Goal: Information Seeking & Learning: Check status

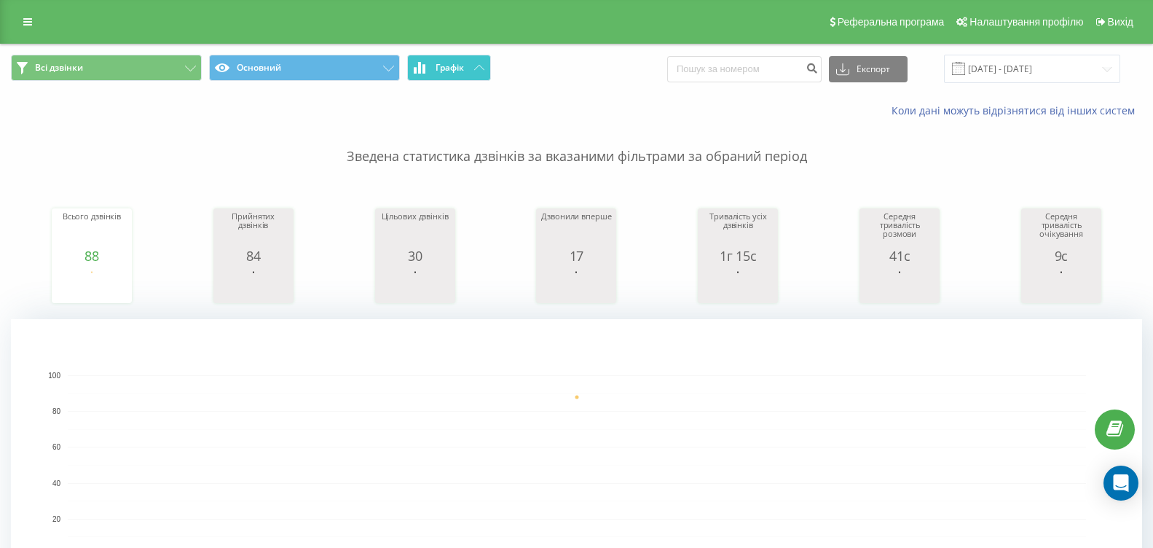
click at [441, 68] on span "Графік" at bounding box center [450, 68] width 28 height 10
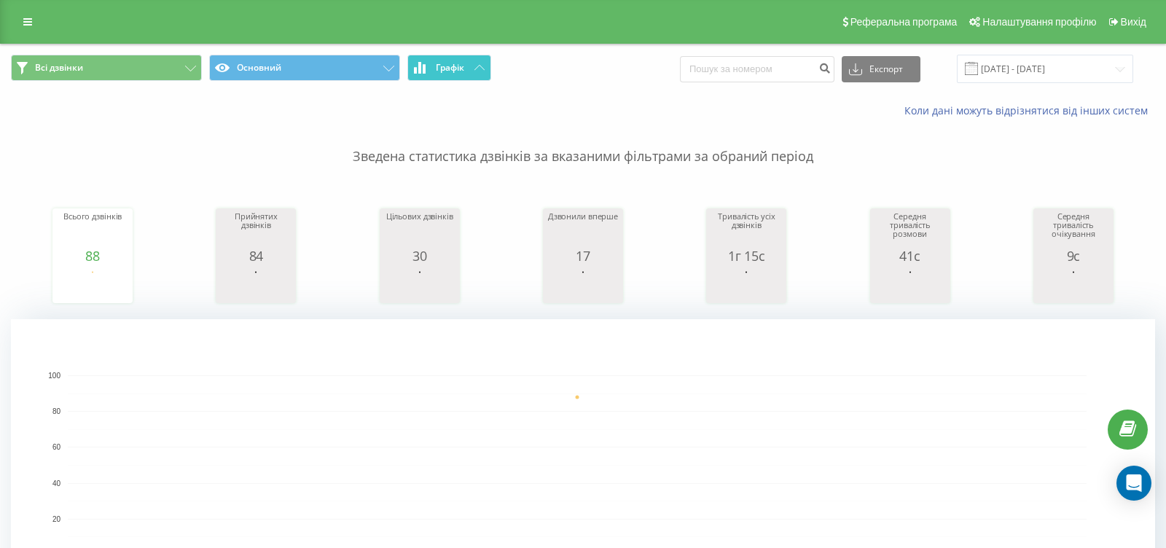
click at [441, 68] on span "Графік" at bounding box center [450, 68] width 28 height 10
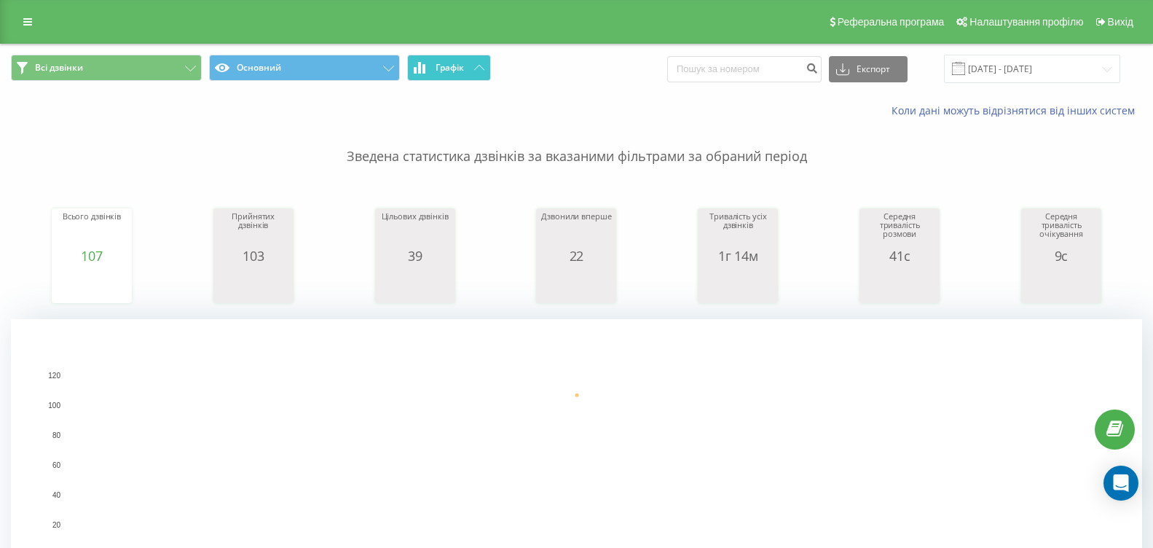
click at [428, 66] on button "Графік" at bounding box center [449, 68] width 84 height 26
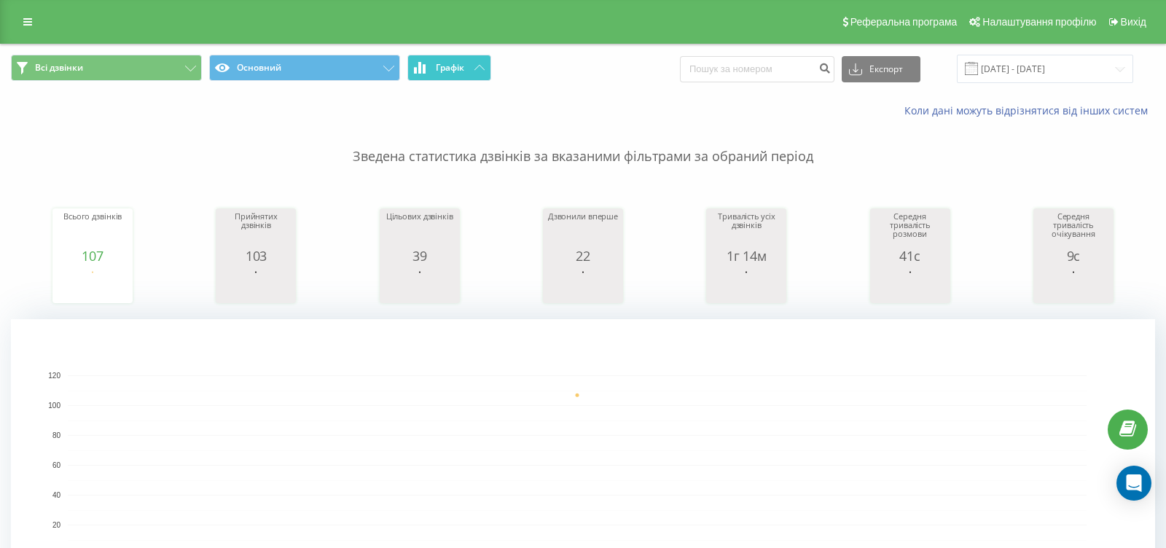
click at [428, 66] on button "Графік" at bounding box center [449, 68] width 84 height 26
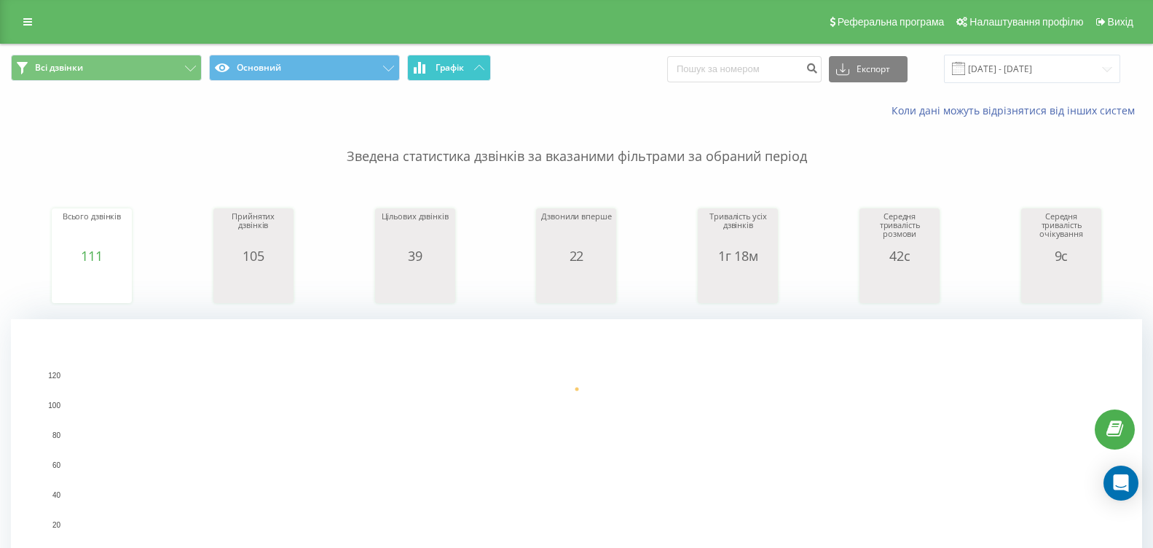
drag, startPoint x: 474, startPoint y: 68, endPoint x: 464, endPoint y: 78, distance: 14.4
click at [474, 68] on icon at bounding box center [479, 67] width 10 height 5
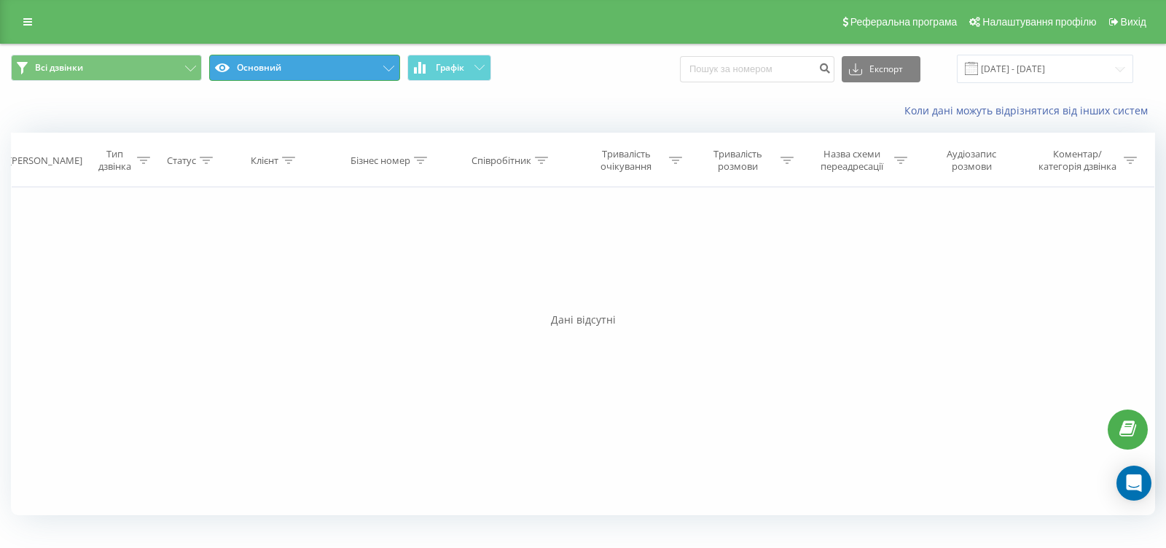
drag, startPoint x: 385, startPoint y: 67, endPoint x: 378, endPoint y: 122, distance: 55.1
click at [384, 67] on icon at bounding box center [388, 69] width 11 height 6
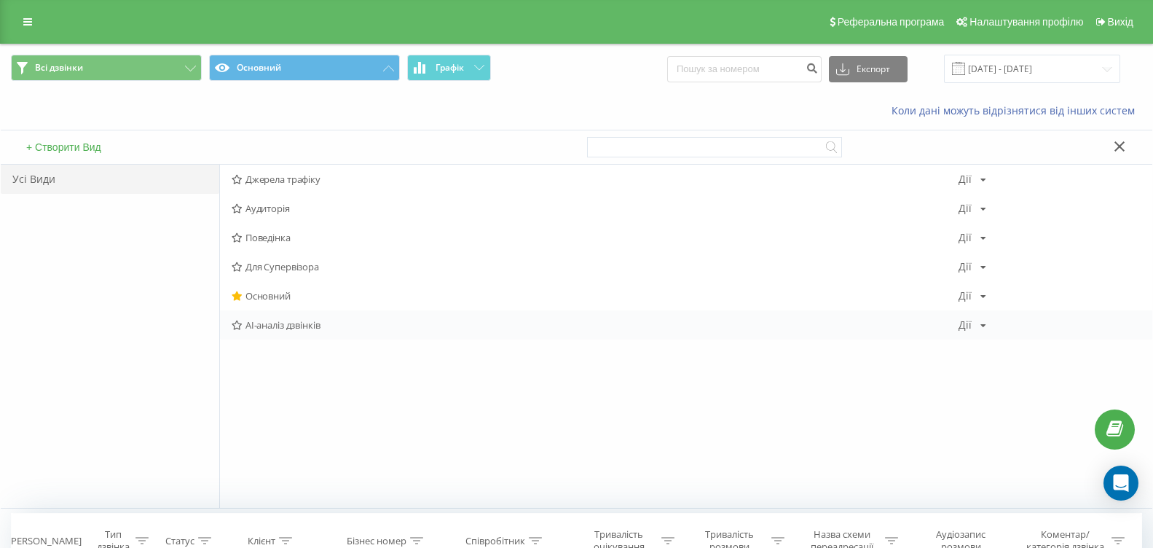
click at [278, 320] on span "AI-аналіз дзвінків" at bounding box center [595, 325] width 727 height 10
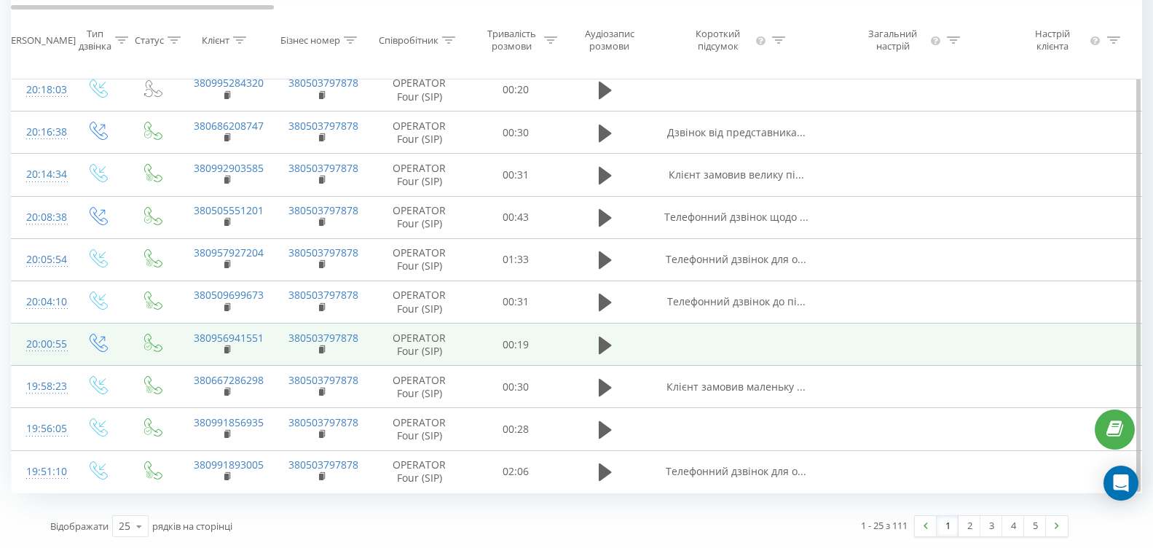
scroll to position [822, 0]
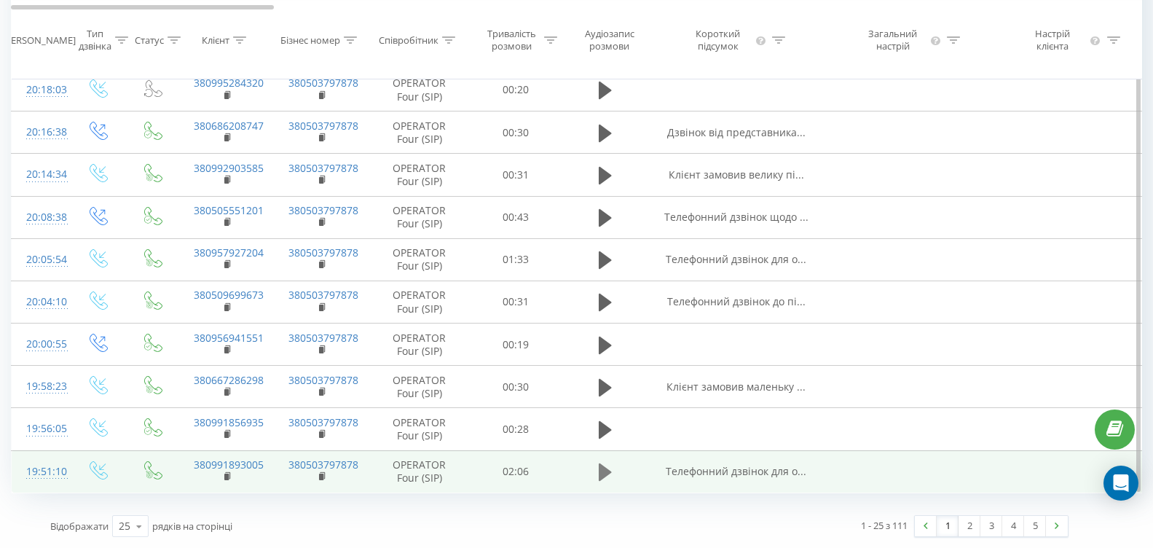
click at [602, 473] on icon at bounding box center [605, 471] width 13 height 17
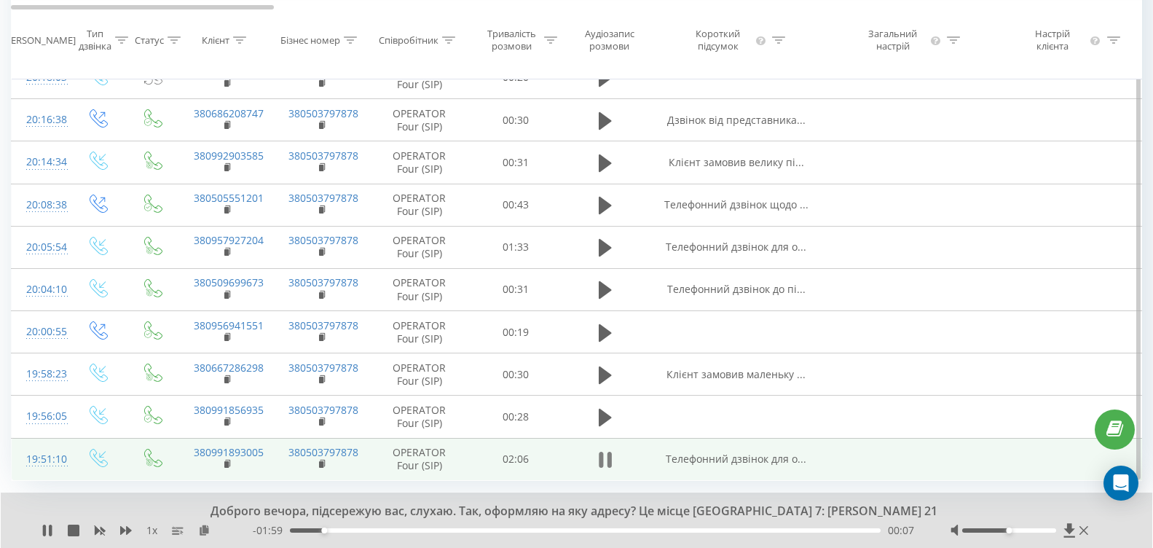
click at [610, 468] on icon at bounding box center [609, 460] width 4 height 16
click at [245, 459] on link "380991893005" at bounding box center [229, 452] width 70 height 14
click at [227, 466] on icon at bounding box center [227, 463] width 5 height 7
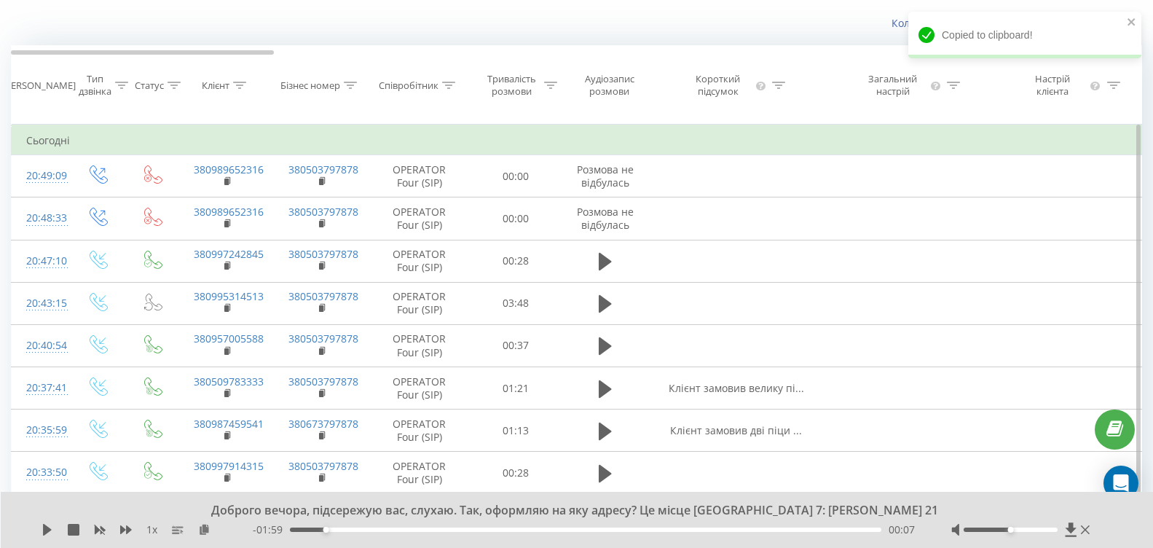
scroll to position [0, 0]
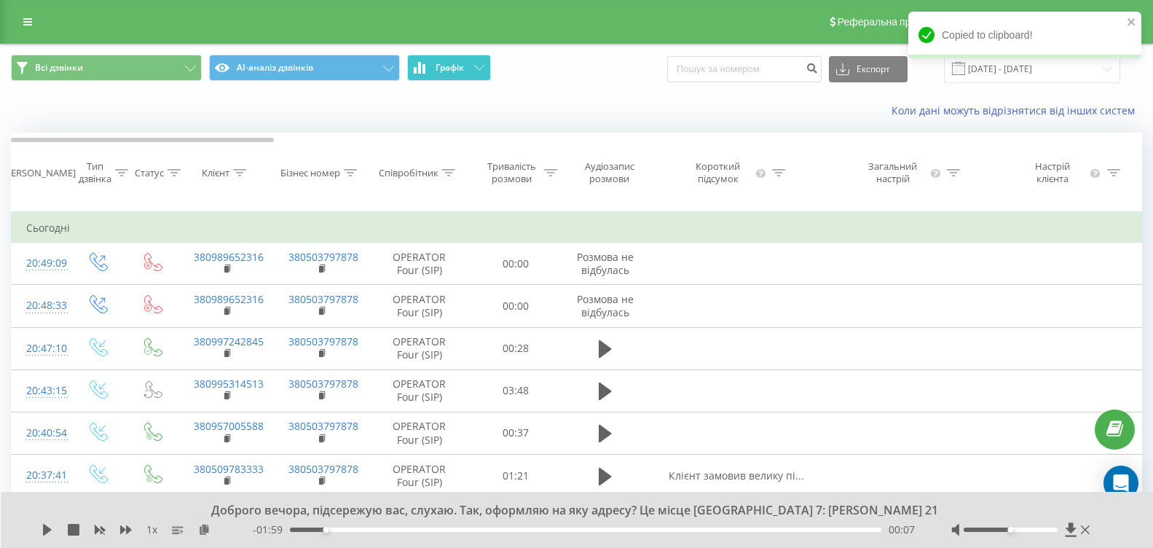
click at [466, 74] on button "Графік" at bounding box center [449, 68] width 84 height 26
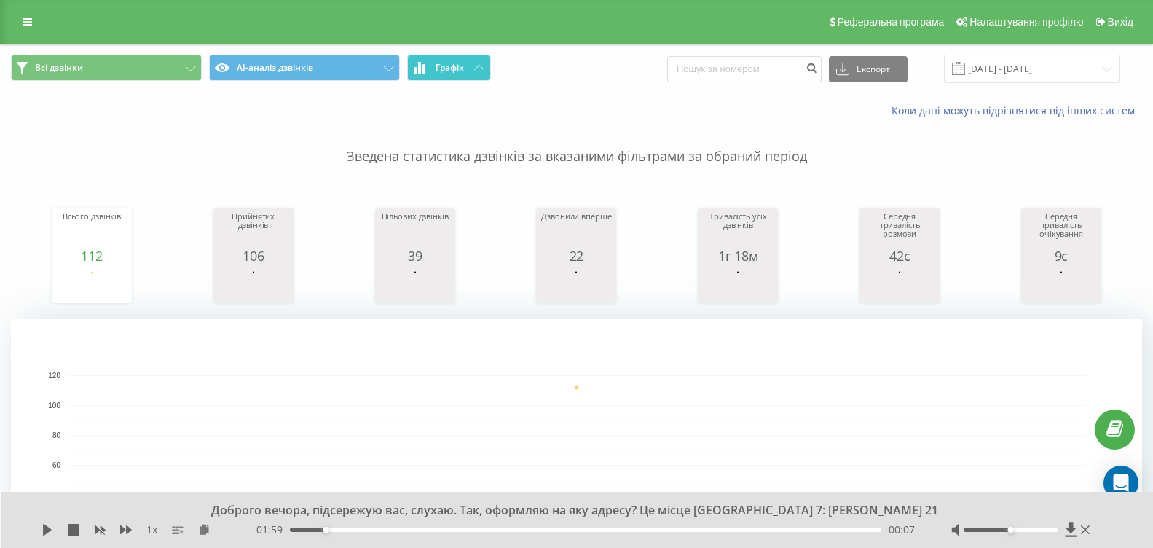
click at [480, 64] on button "Графік" at bounding box center [449, 68] width 84 height 26
click at [479, 64] on button "Графік" at bounding box center [449, 68] width 84 height 26
click at [466, 64] on button "Графік" at bounding box center [449, 68] width 84 height 26
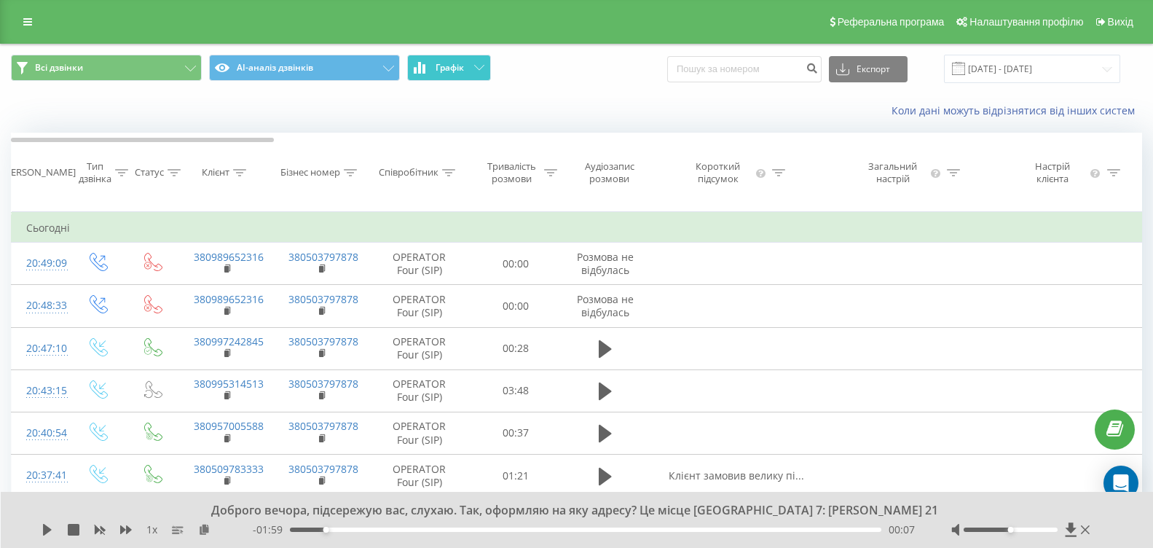
click at [466, 64] on button "Графік" at bounding box center [449, 68] width 84 height 26
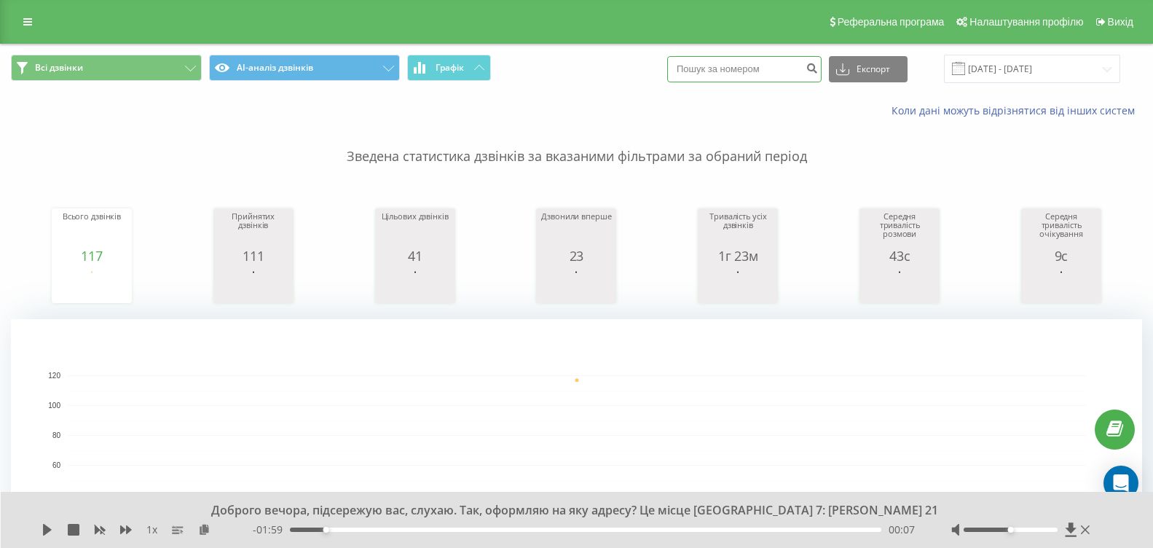
click at [795, 80] on input at bounding box center [744, 69] width 154 height 26
type input "0509699673"
click at [818, 68] on icon "submit" at bounding box center [812, 66] width 12 height 9
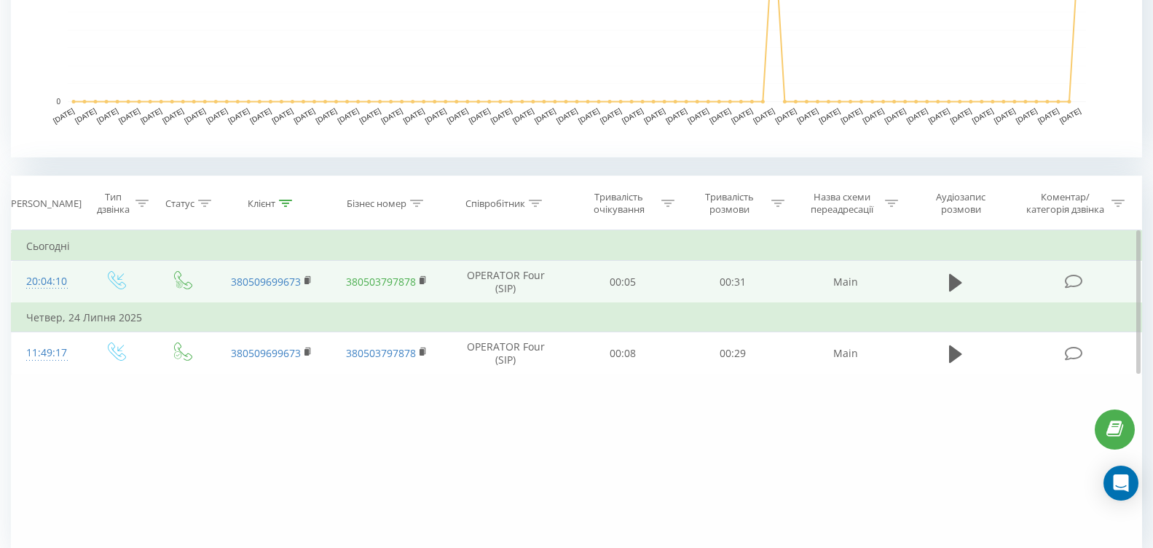
scroll to position [510, 0]
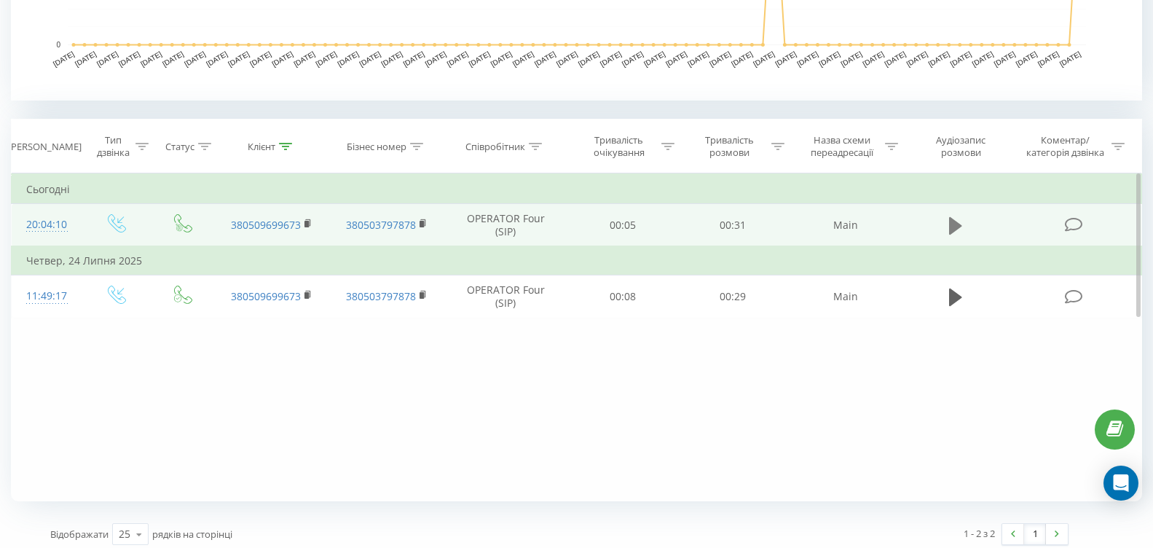
click at [950, 222] on icon at bounding box center [955, 224] width 13 height 17
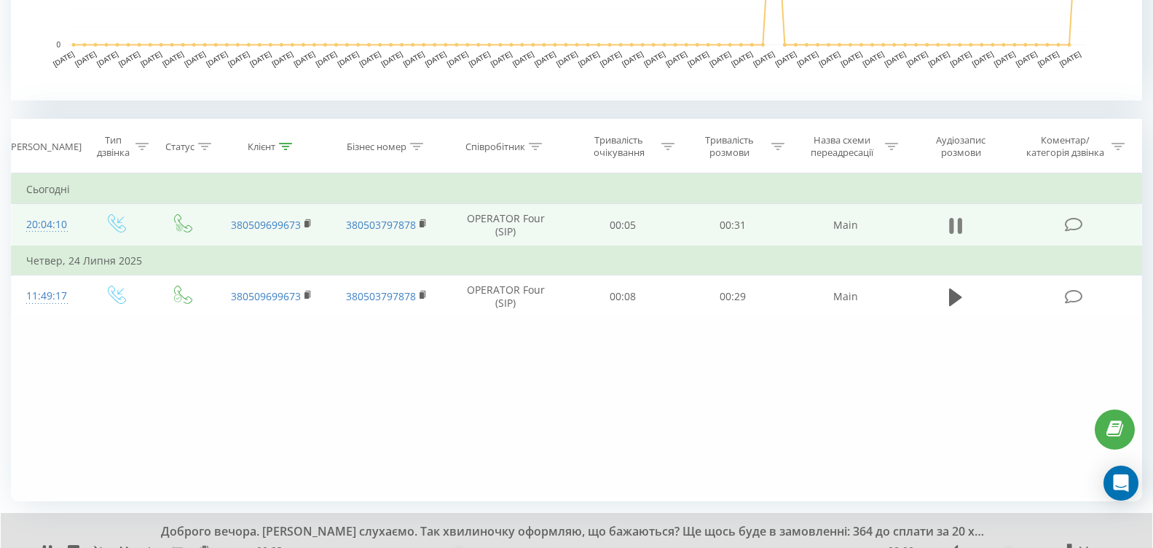
click at [957, 226] on icon at bounding box center [955, 226] width 13 height 20
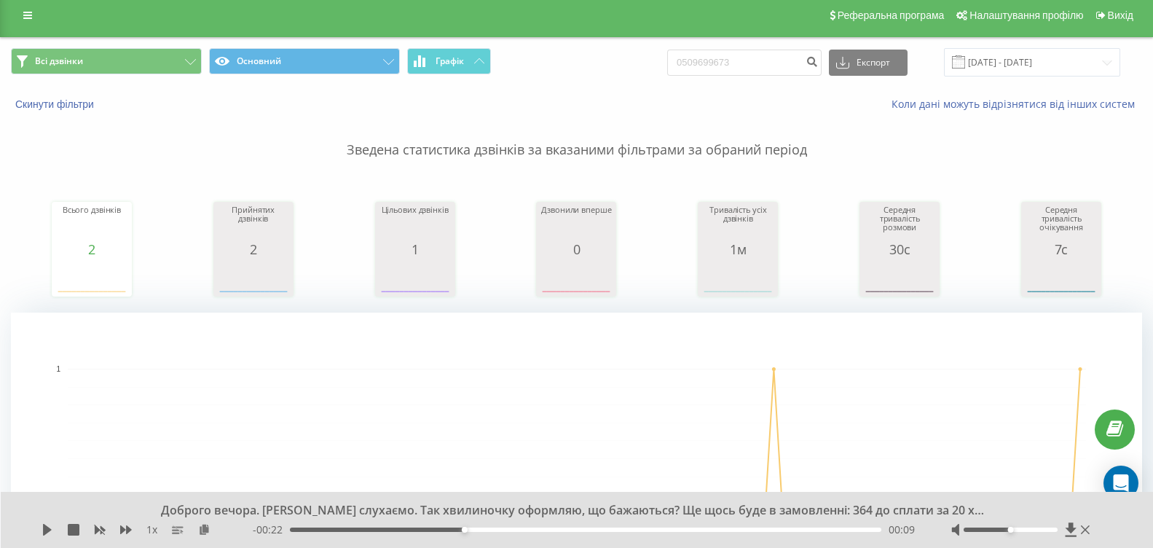
scroll to position [0, 0]
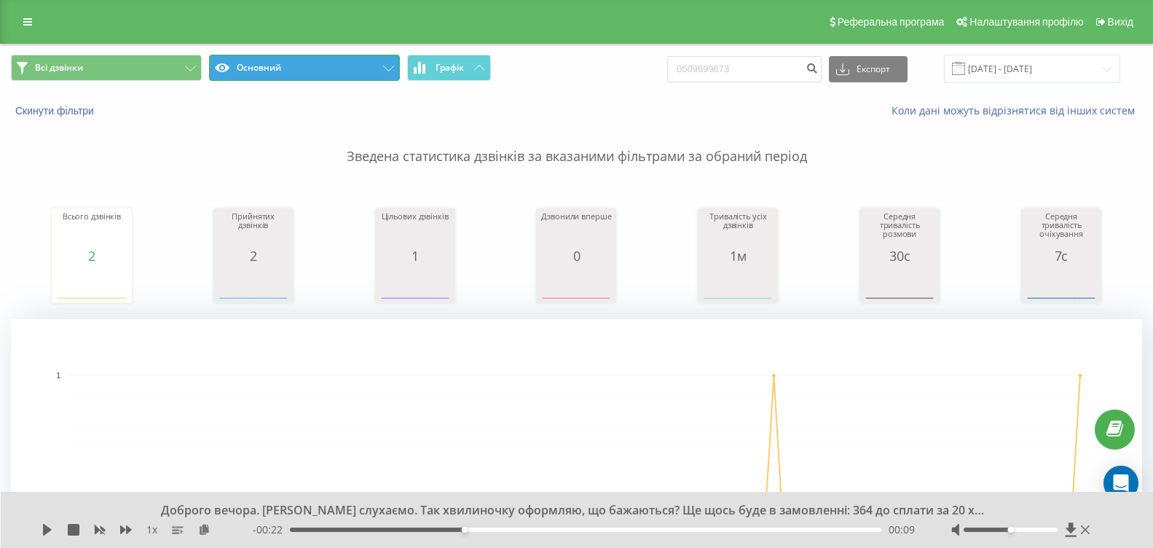
click at [376, 66] on button "Основний" at bounding box center [304, 68] width 191 height 26
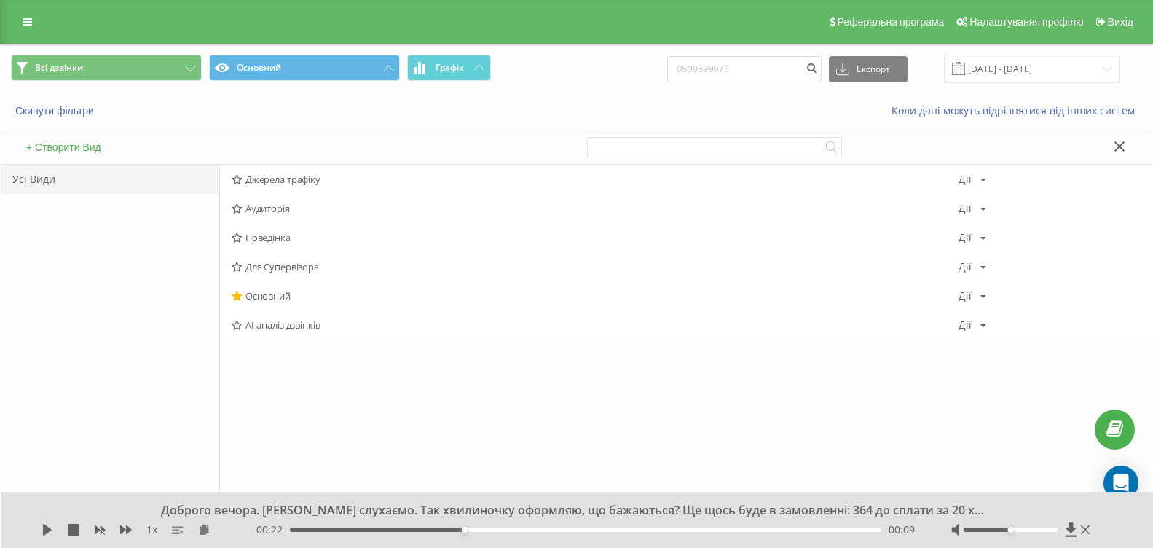
drag, startPoint x: 282, startPoint y: 326, endPoint x: 380, endPoint y: 276, distance: 109.5
click at [282, 326] on span "AI-аналіз дзвінків" at bounding box center [595, 325] width 727 height 10
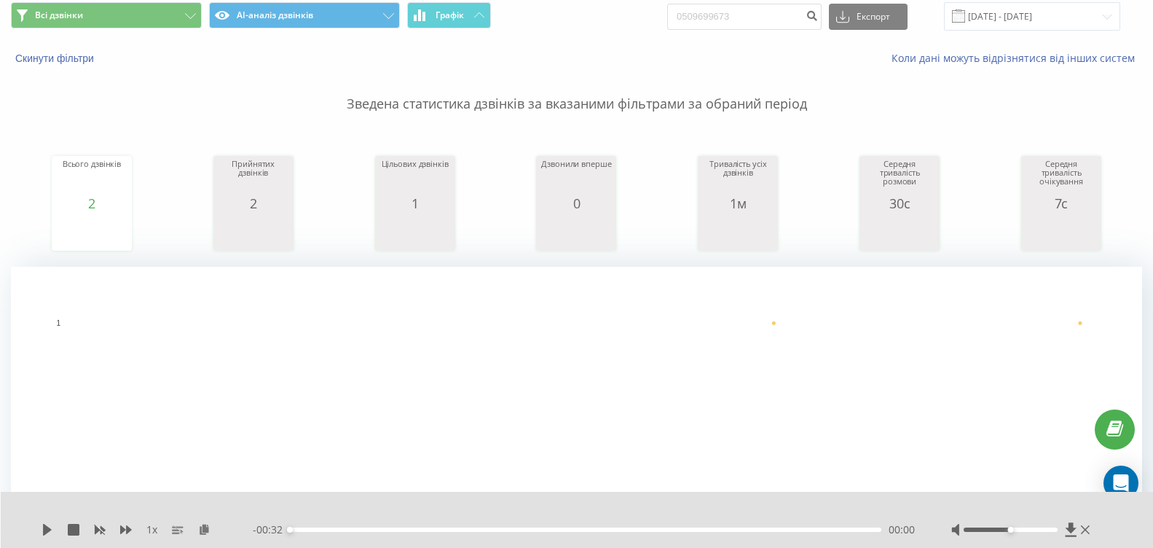
scroll to position [28, 0]
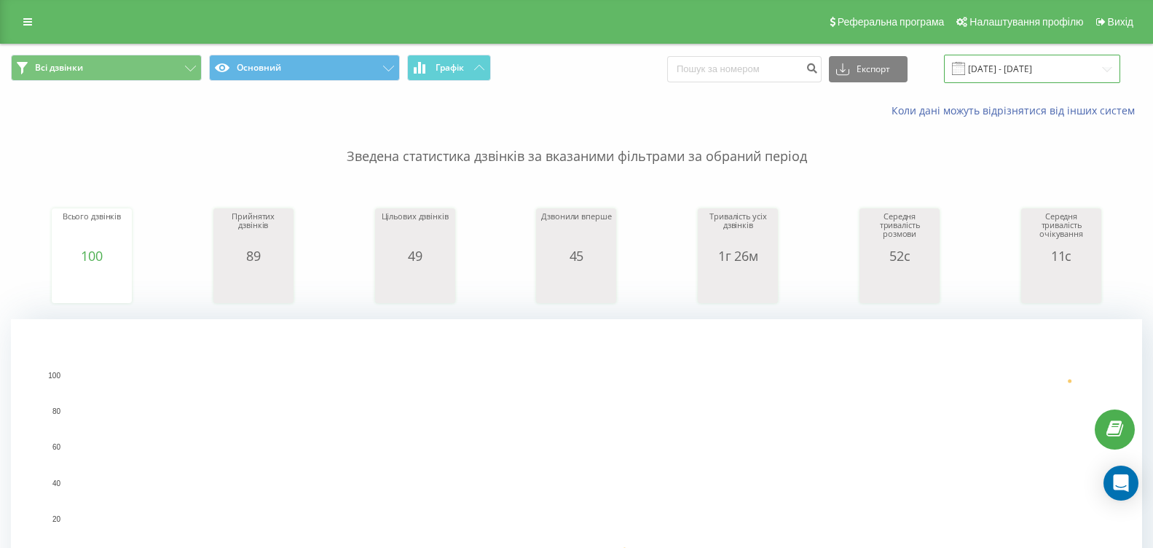
drag, startPoint x: 1104, startPoint y: 68, endPoint x: 1093, endPoint y: 80, distance: 17.0
click at [1104, 68] on input "24.05.2025 - 24.06.2025" at bounding box center [1032, 69] width 176 height 28
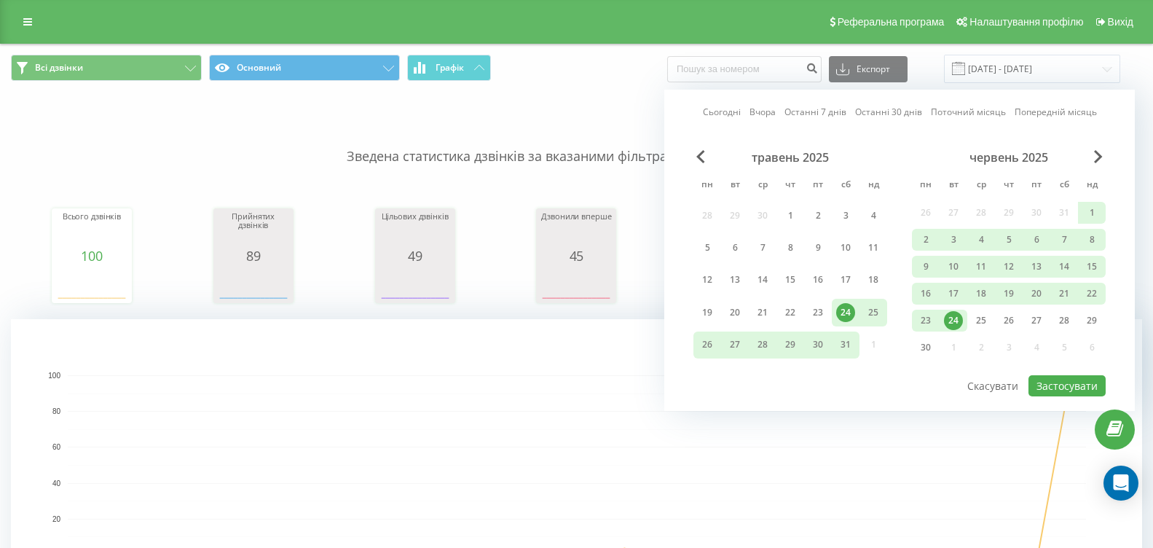
click at [951, 323] on div "24" at bounding box center [953, 320] width 19 height 19
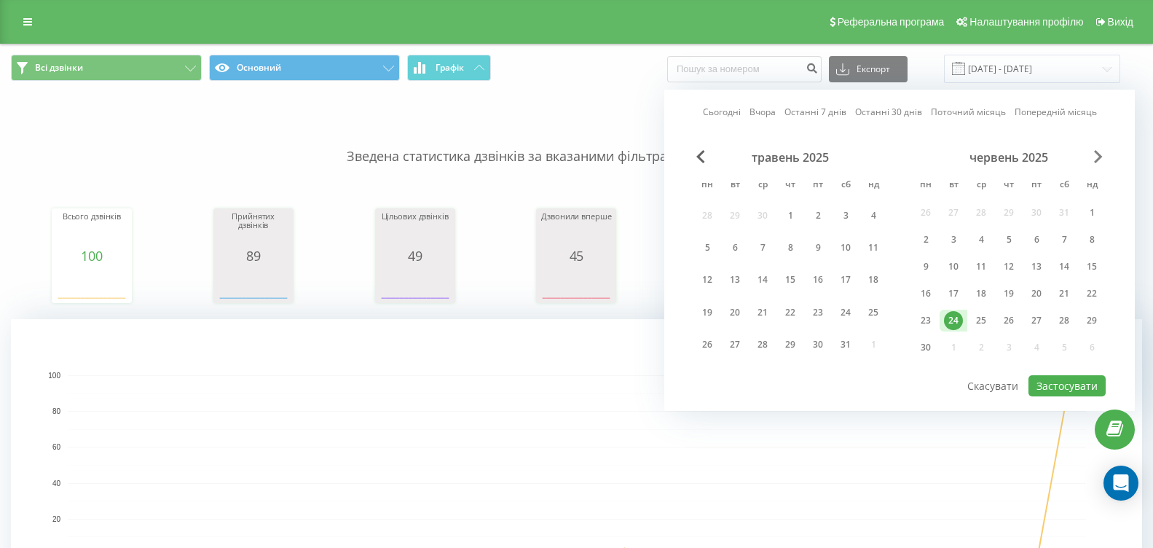
click at [1094, 161] on span "Next Month" at bounding box center [1098, 156] width 9 height 13
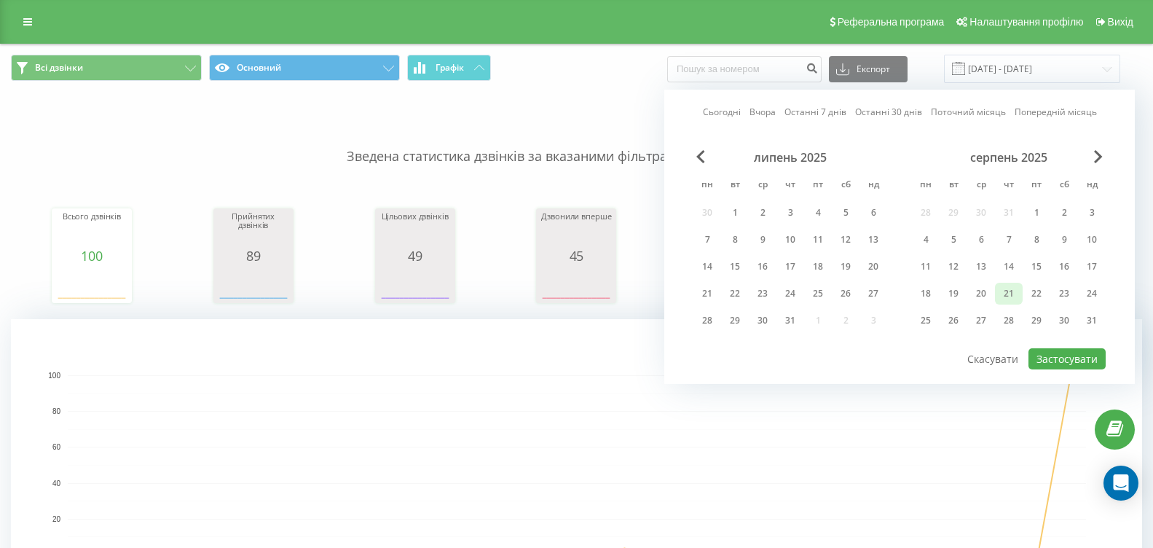
click at [1006, 295] on div "21" at bounding box center [1009, 293] width 19 height 19
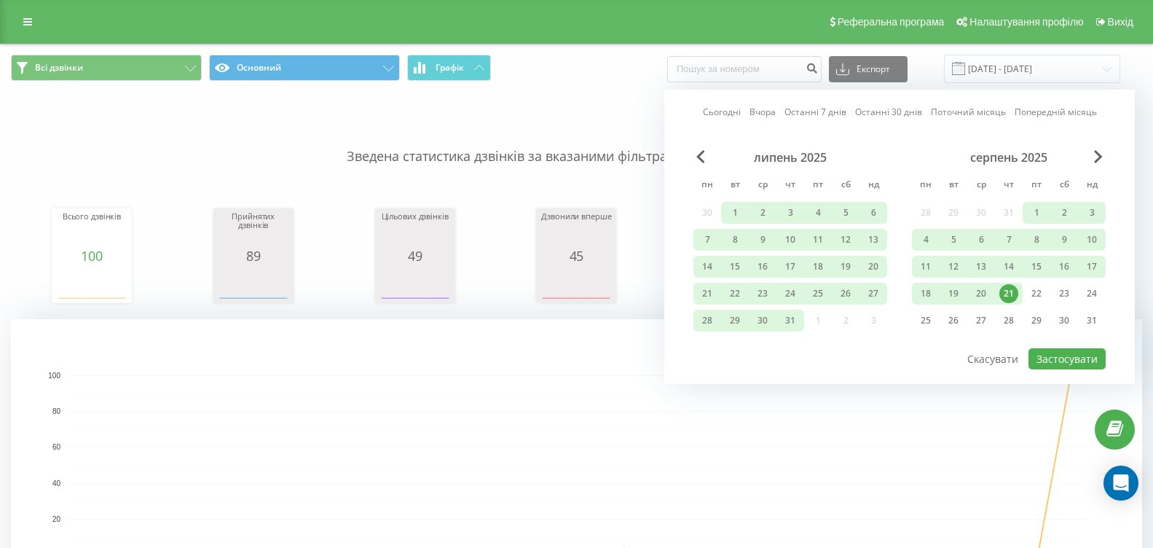
click at [1011, 298] on div "21" at bounding box center [1009, 293] width 19 height 19
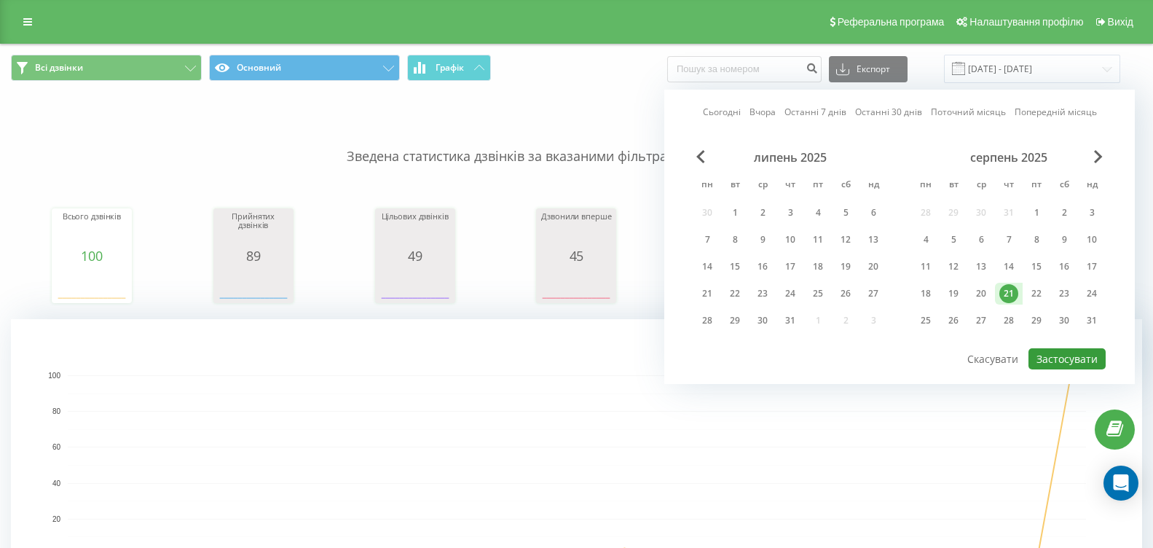
click at [1057, 357] on button "Застосувати" at bounding box center [1067, 358] width 77 height 21
type input "[DATE] - [DATE]"
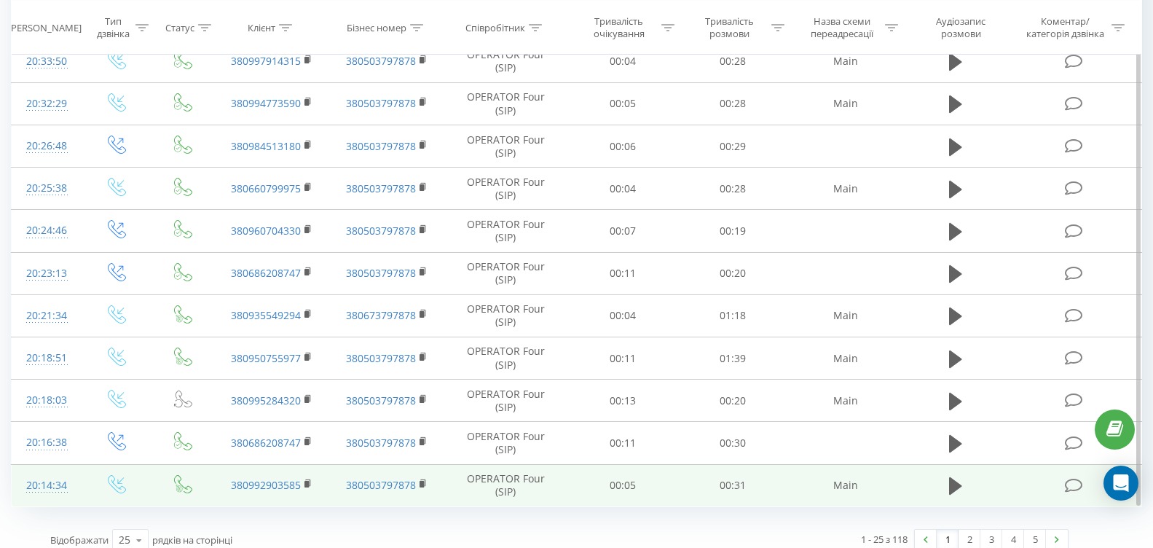
scroll to position [1281, 0]
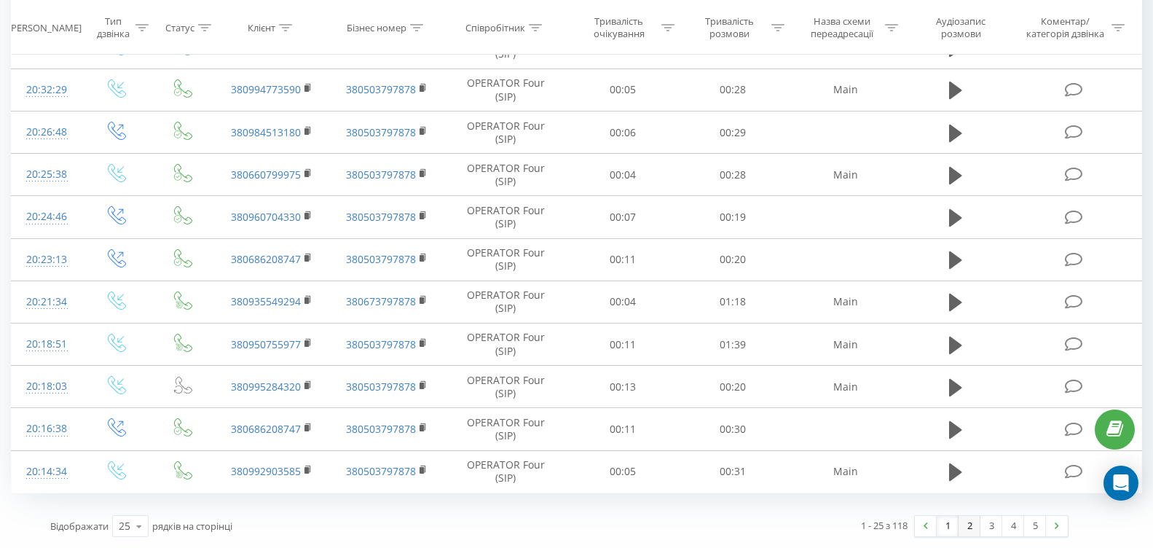
click at [967, 525] on link "2" at bounding box center [970, 526] width 22 height 20
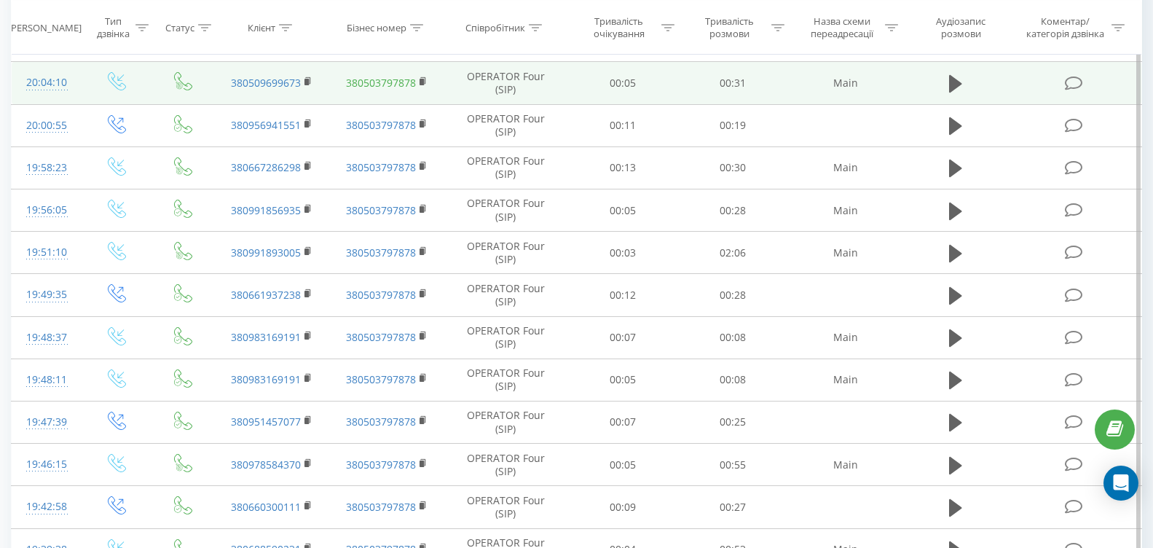
scroll to position [592, 0]
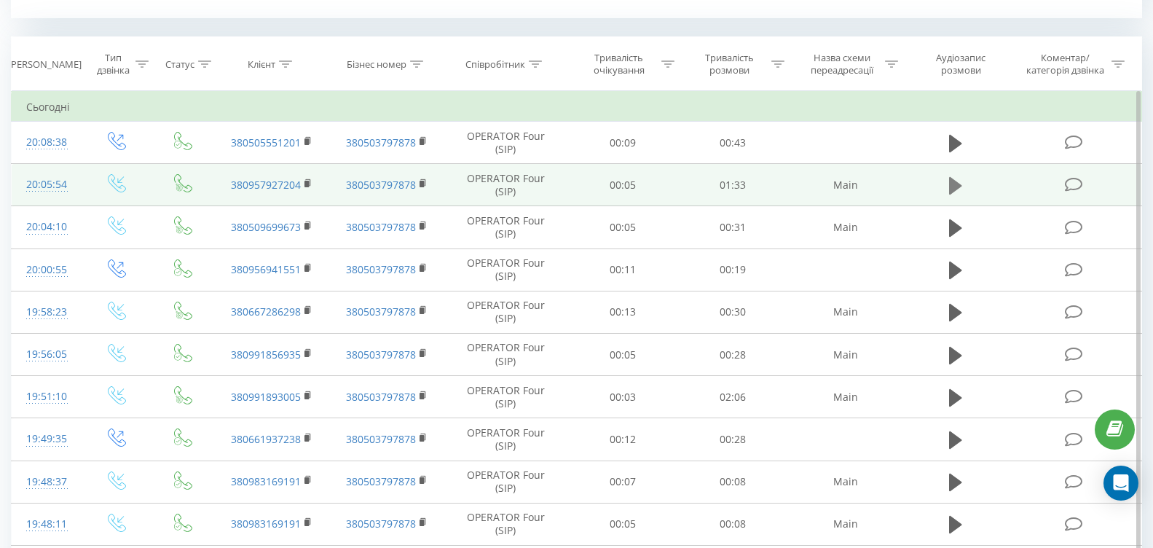
click at [954, 188] on icon at bounding box center [955, 185] width 13 height 17
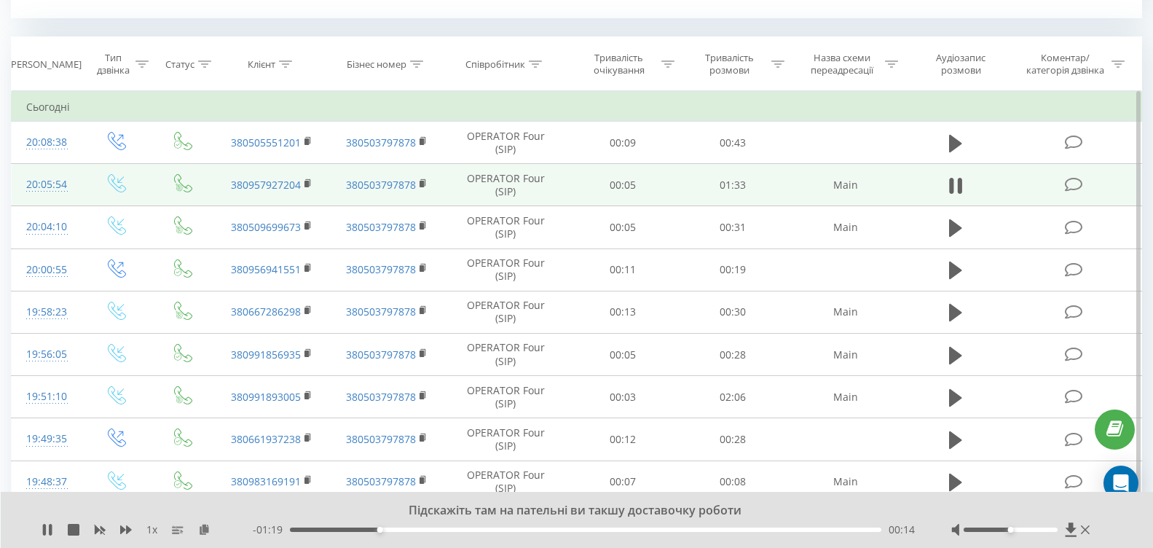
click at [408, 530] on div "00:14" at bounding box center [586, 529] width 592 height 4
click at [438, 527] on div "00:19" at bounding box center [586, 529] width 592 height 4
click at [479, 529] on div "00:24" at bounding box center [586, 529] width 592 height 4
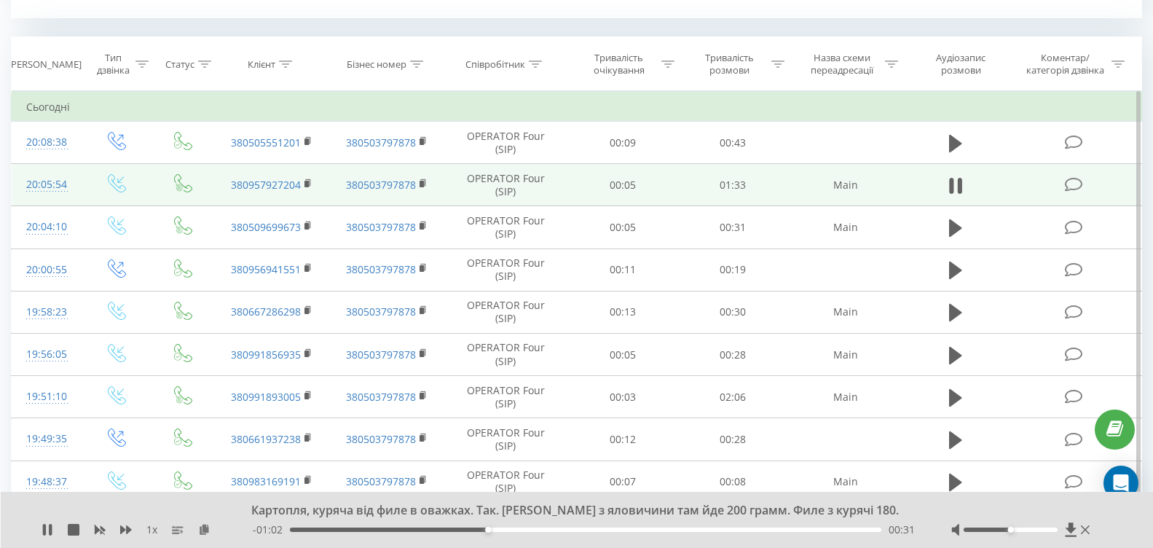
click at [531, 527] on div "00:31" at bounding box center [586, 529] width 592 height 4
drag, startPoint x: 570, startPoint y: 530, endPoint x: 607, endPoint y: 527, distance: 36.5
click at [573, 530] on div "00:38" at bounding box center [586, 529] width 592 height 4
click at [605, 528] on div "00:50" at bounding box center [586, 529] width 592 height 4
click at [307, 184] on rect at bounding box center [307, 184] width 4 height 7
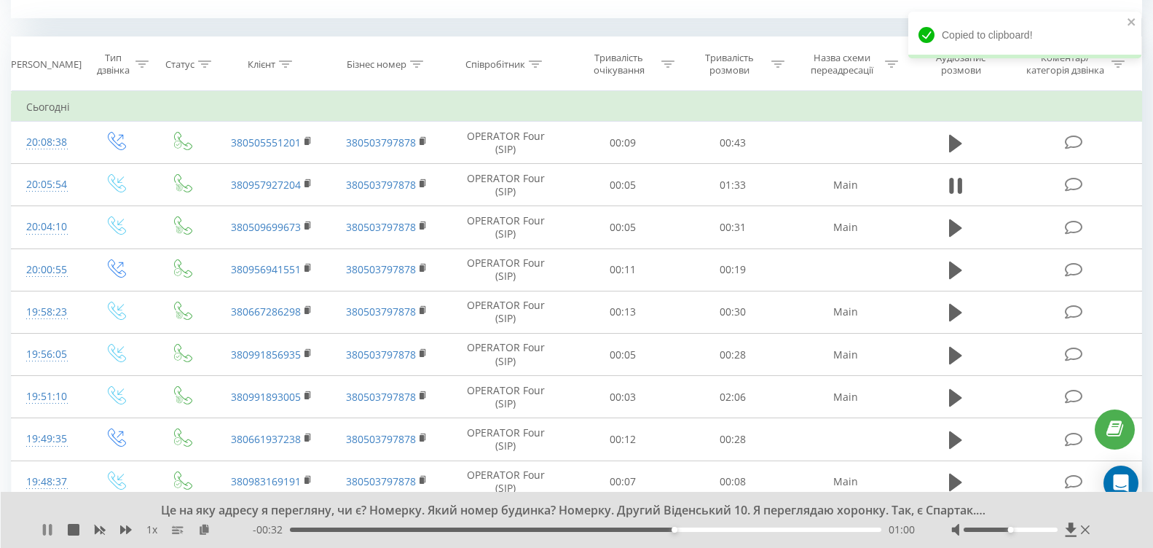
click at [43, 535] on icon at bounding box center [48, 530] width 12 height 12
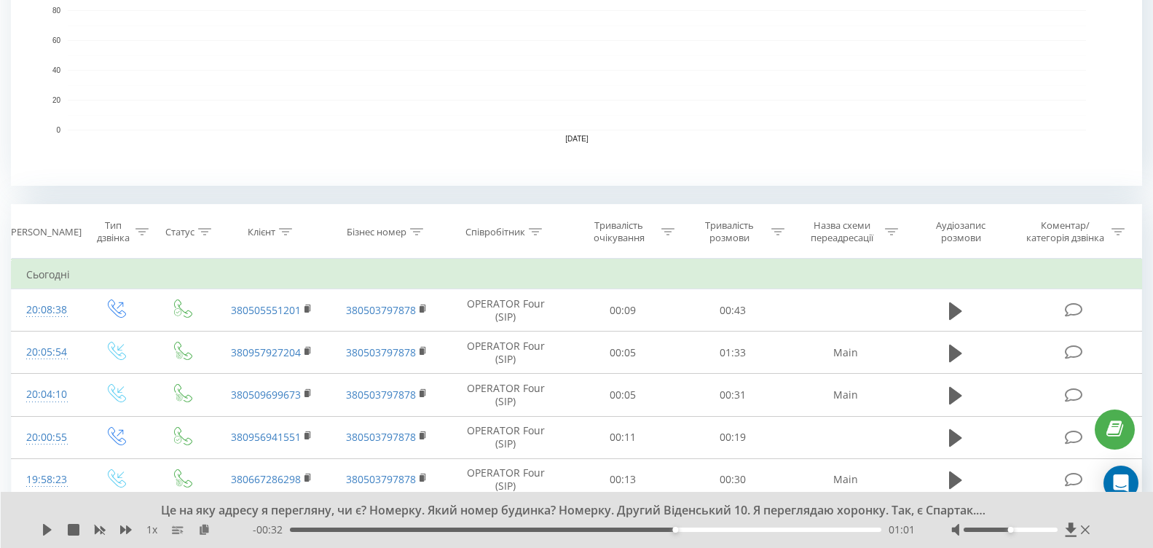
scroll to position [301, 0]
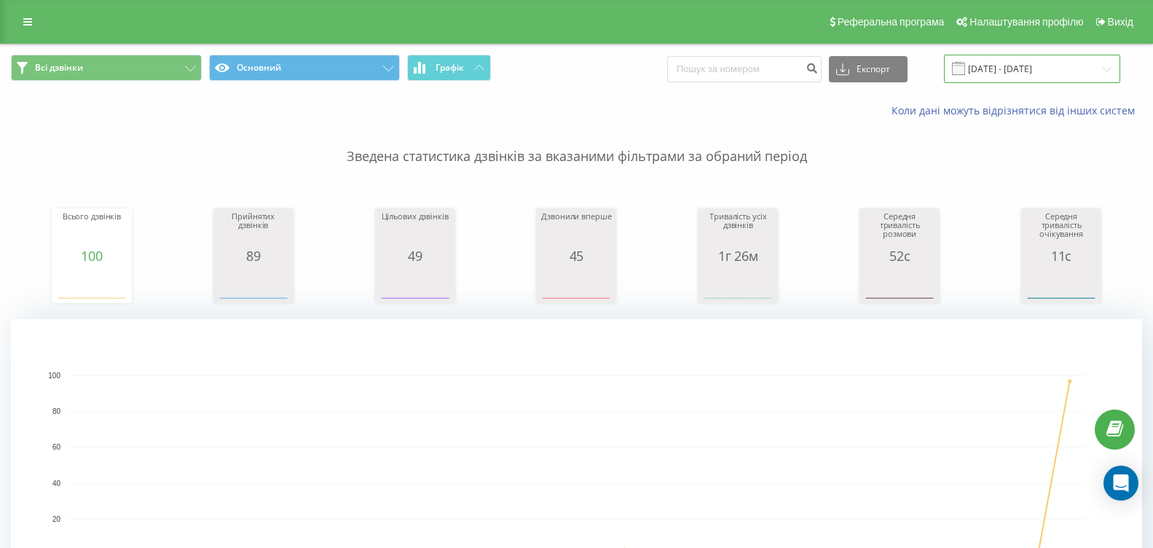
click at [1098, 69] on input "[DATE] - [DATE]" at bounding box center [1032, 69] width 176 height 28
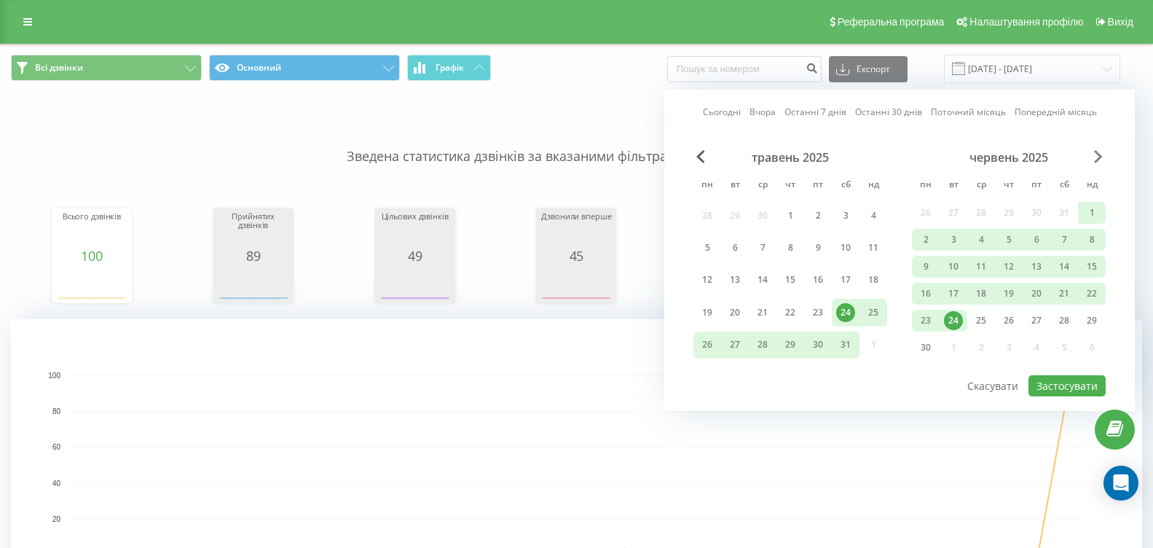
click at [1094, 154] on span "Next Month" at bounding box center [1098, 156] width 9 height 13
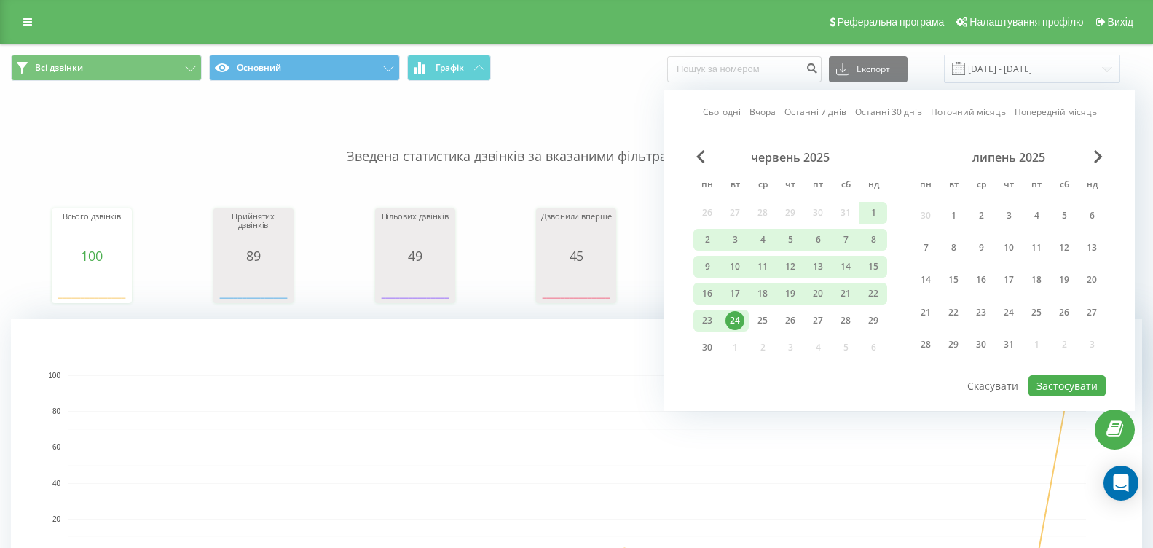
click at [1092, 161] on div "липень 2025" at bounding box center [1009, 157] width 194 height 15
click at [1098, 154] on span "Next Month" at bounding box center [1098, 156] width 9 height 13
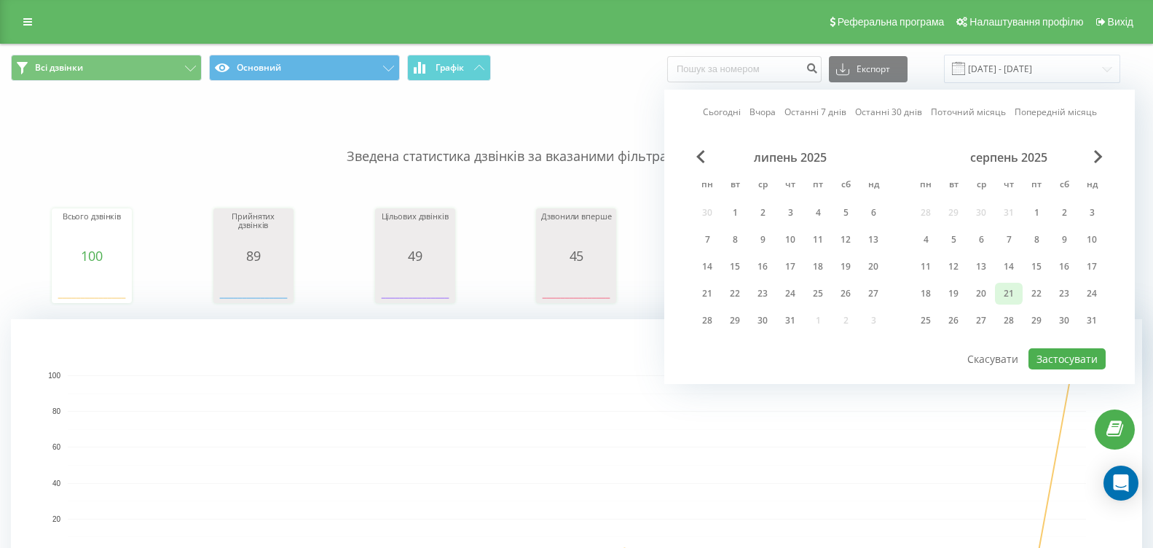
click at [1004, 291] on div "21" at bounding box center [1009, 293] width 19 height 19
click at [1046, 353] on button "Застосувати" at bounding box center [1067, 358] width 77 height 21
type input "[DATE] - [DATE]"
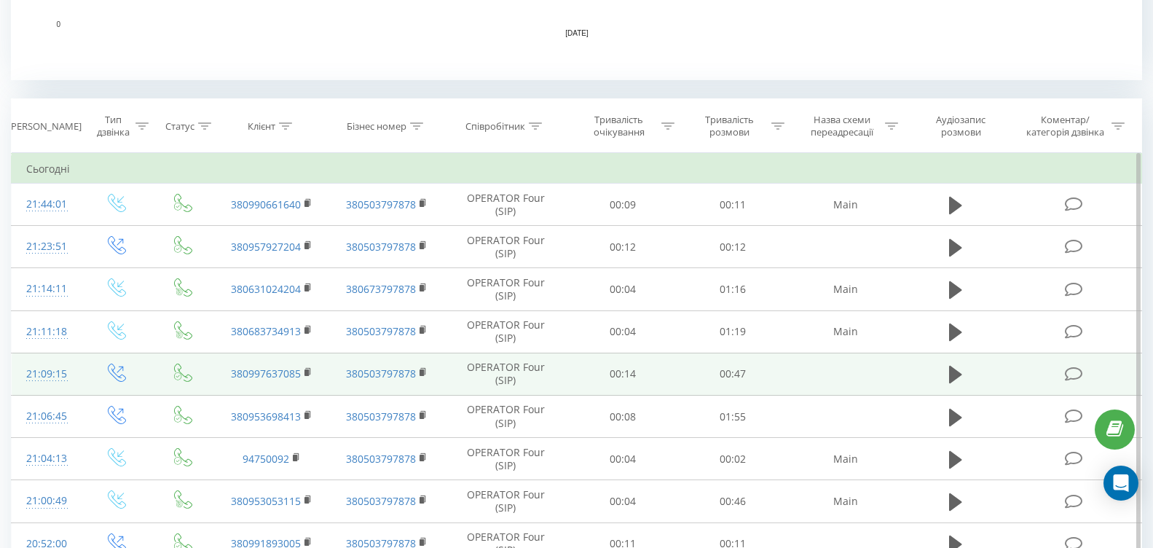
scroll to position [583, 0]
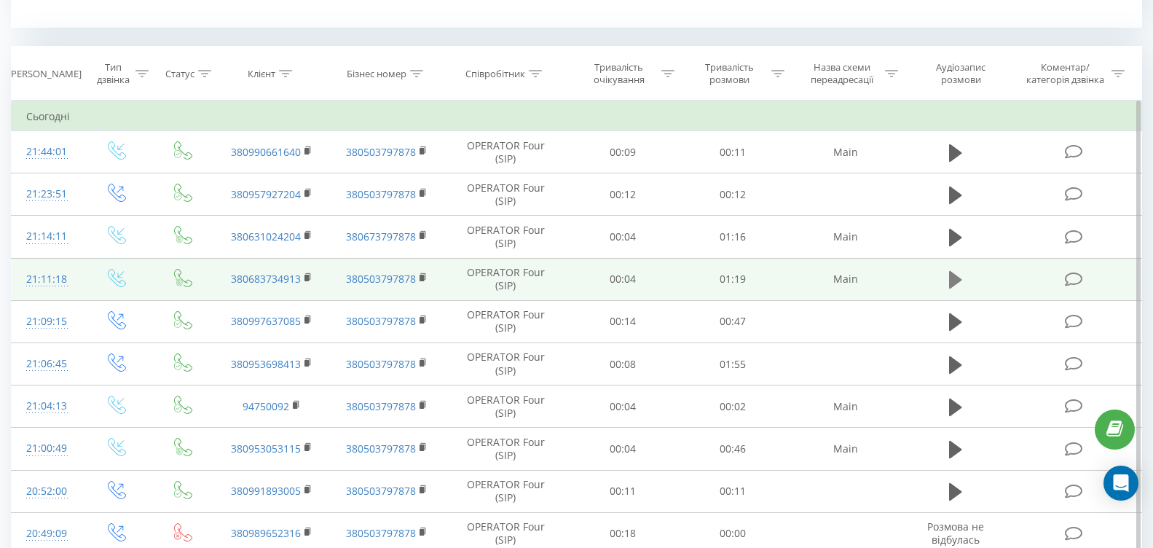
click at [954, 282] on icon at bounding box center [955, 279] width 13 height 17
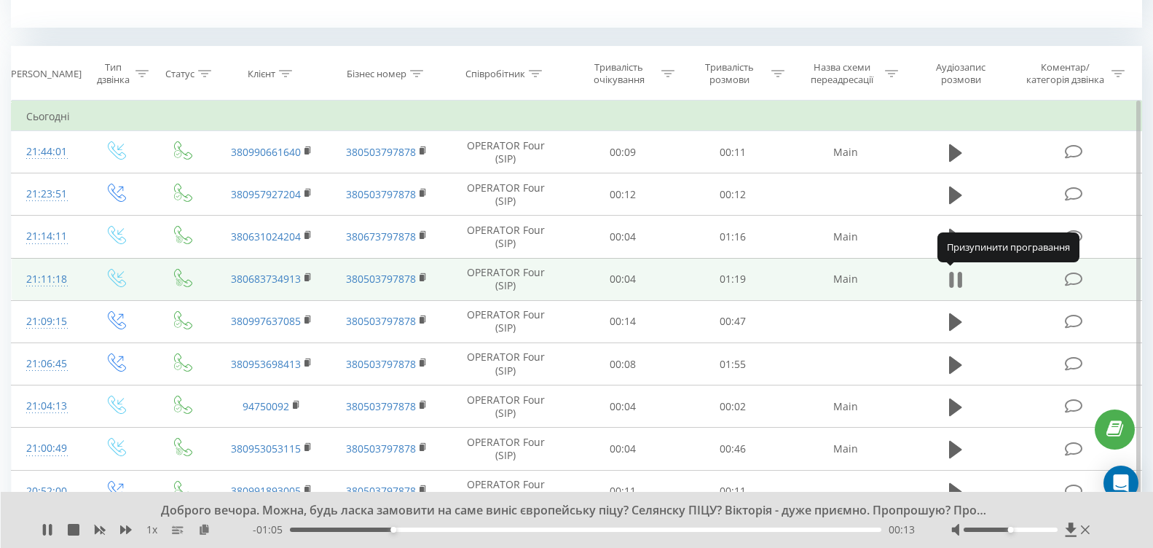
click at [953, 284] on icon at bounding box center [952, 280] width 4 height 16
click at [959, 278] on icon at bounding box center [955, 279] width 13 height 17
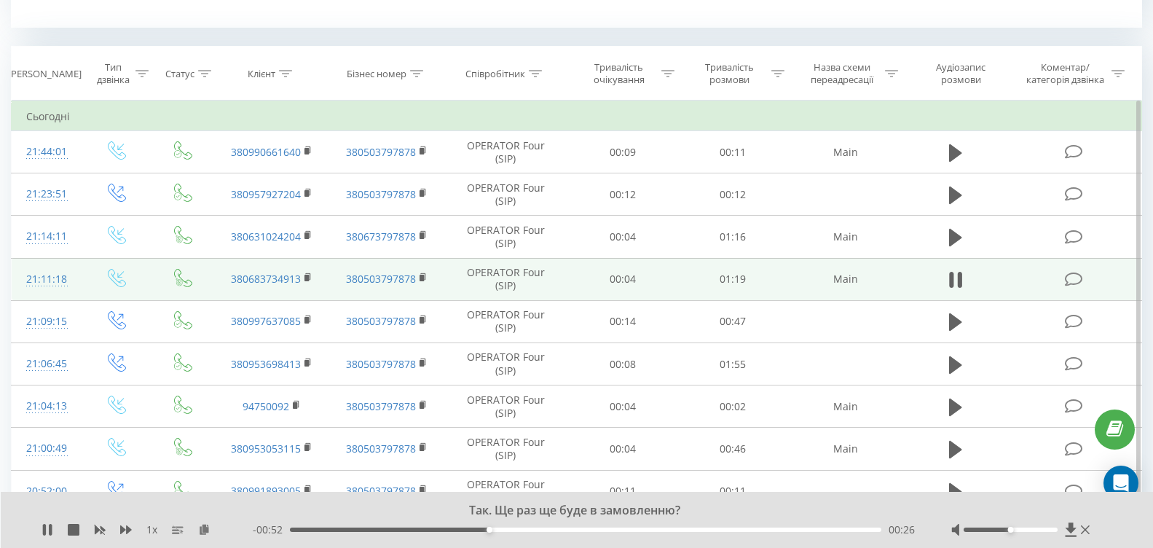
drag, startPoint x: 648, startPoint y: 527, endPoint x: 675, endPoint y: 531, distance: 27.2
click at [648, 527] on div "00:26" at bounding box center [586, 529] width 592 height 4
click at [746, 529] on div "00:48" at bounding box center [586, 529] width 592 height 4
click at [817, 529] on div "01:02" at bounding box center [586, 529] width 592 height 4
